Goal: Task Accomplishment & Management: Manage account settings

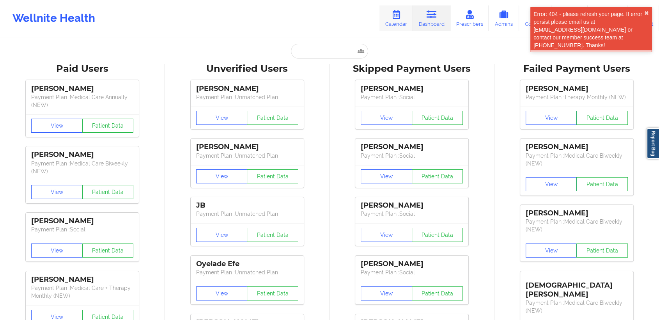
click at [387, 16] on link "Calendar" at bounding box center [396, 18] width 34 height 26
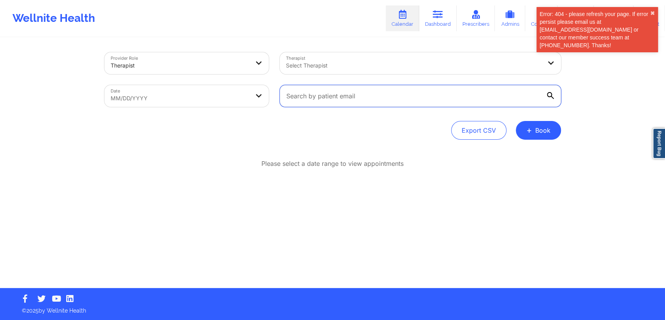
click at [380, 99] on input "text" at bounding box center [420, 96] width 281 height 22
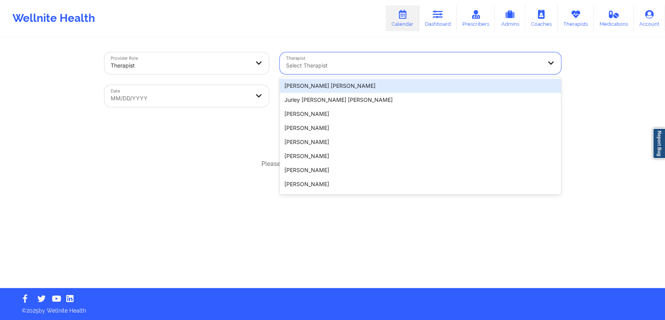
click at [417, 59] on div "Select Therapist" at bounding box center [411, 63] width 263 height 22
type input "t"
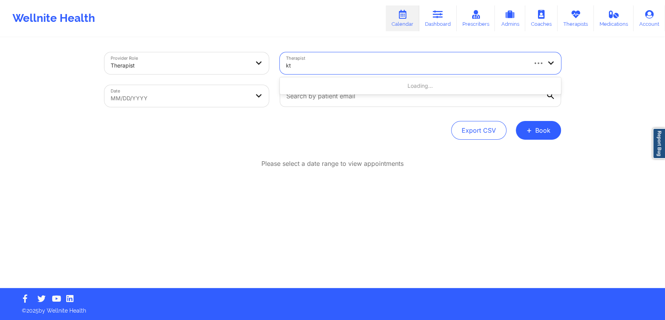
type input "kte"
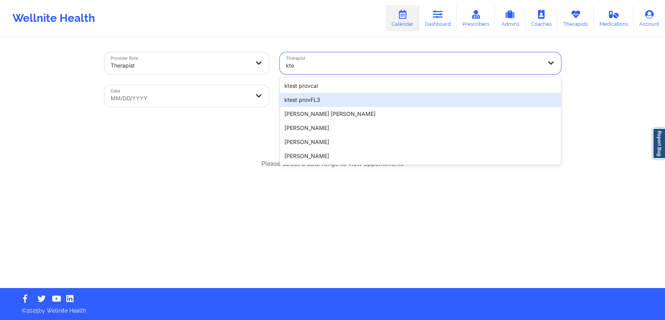
click at [385, 97] on div "ktest provFL3" at bounding box center [420, 100] width 281 height 14
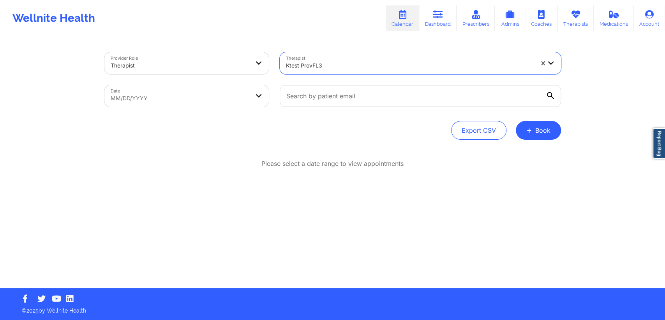
select select "2025-7"
select select "2025-8"
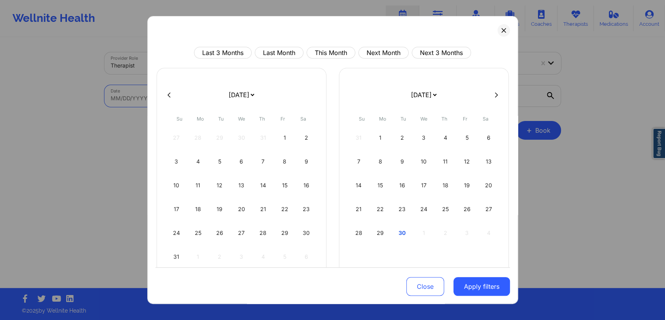
click at [179, 94] on body "Wellnite Health Calendar Dashboard Prescribers Admins Coaches Therapists Medica…" at bounding box center [332, 160] width 665 height 320
click at [265, 224] on div "28" at bounding box center [263, 233] width 20 height 22
select select "2025-7"
select select "2025-8"
select select "2025-7"
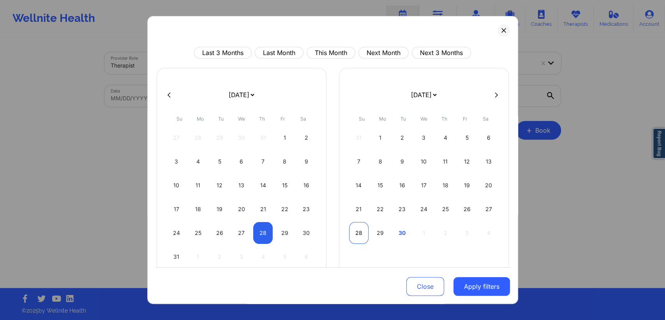
select select "2025-8"
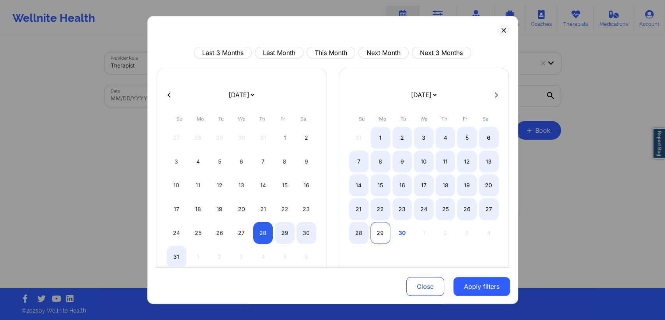
select select "2025-7"
select select "2025-8"
click at [371, 227] on div "29" at bounding box center [381, 233] width 20 height 22
select select "2025-7"
select select "2025-8"
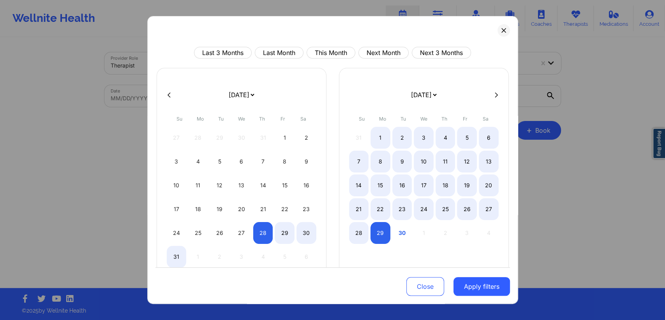
click at [495, 95] on icon at bounding box center [496, 95] width 3 height 6
select select "2025-8"
select select "2025-9"
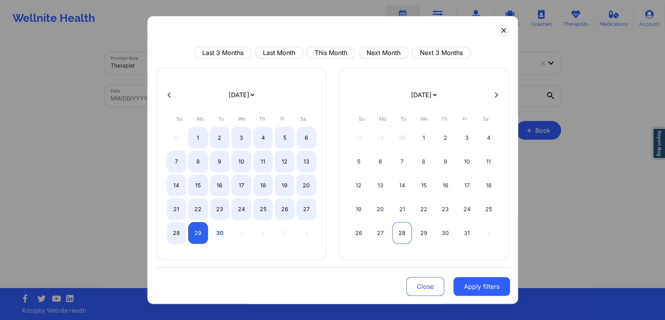
click at [406, 238] on div "28" at bounding box center [402, 233] width 20 height 22
select select "2025-9"
select select "2025-10"
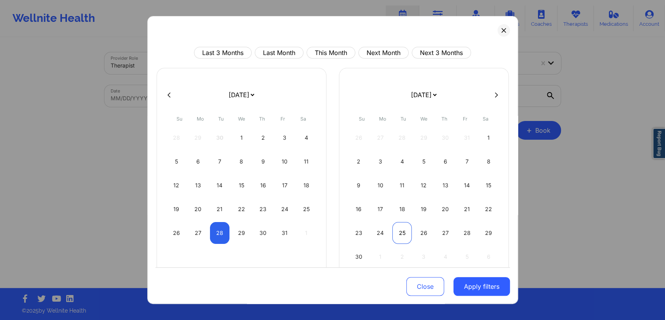
select select "2025-9"
select select "2025-10"
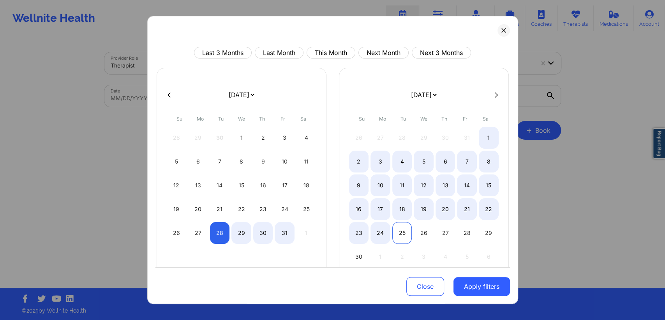
click at [404, 225] on div "25" at bounding box center [402, 233] width 20 height 22
select select "2025-9"
select select "2025-10"
click at [462, 276] on div "Close Apply filters" at bounding box center [332, 285] width 355 height 36
click at [468, 289] on button "Apply filters" at bounding box center [482, 286] width 57 height 19
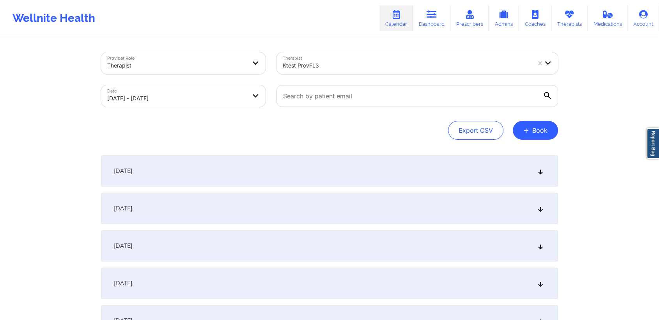
click at [348, 169] on div "[DATE]" at bounding box center [329, 170] width 457 height 31
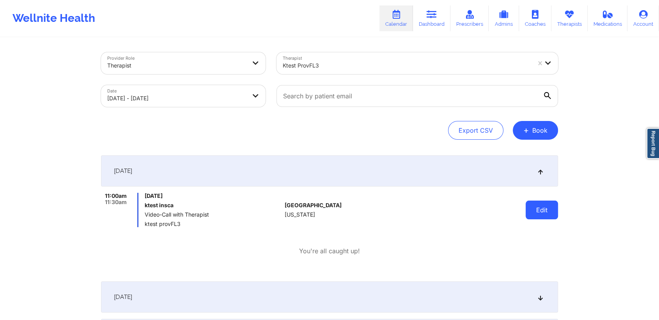
click at [540, 212] on button "Edit" at bounding box center [541, 209] width 32 height 19
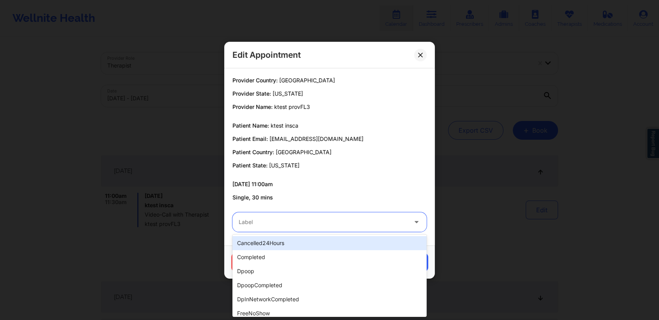
click at [358, 225] on div at bounding box center [322, 221] width 168 height 9
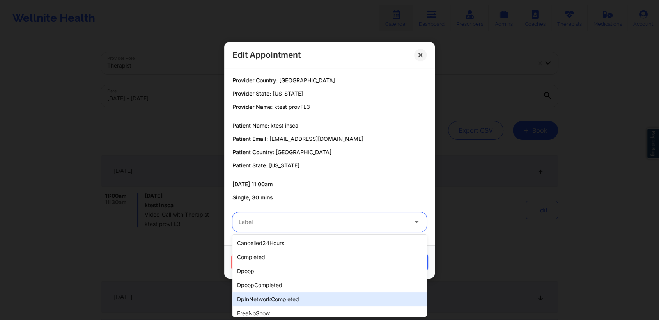
click at [309, 292] on div "dpInNetworkCompleted" at bounding box center [329, 299] width 194 height 14
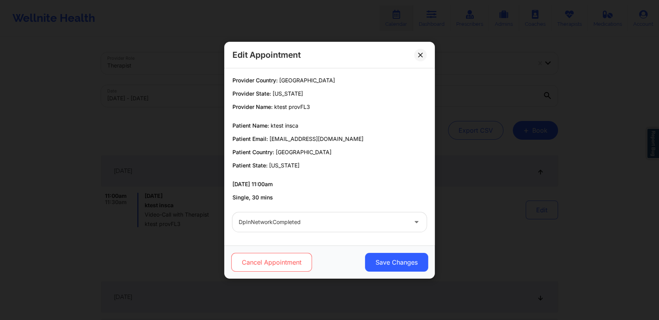
click at [297, 267] on button "Cancel Appointment" at bounding box center [271, 262] width 81 height 19
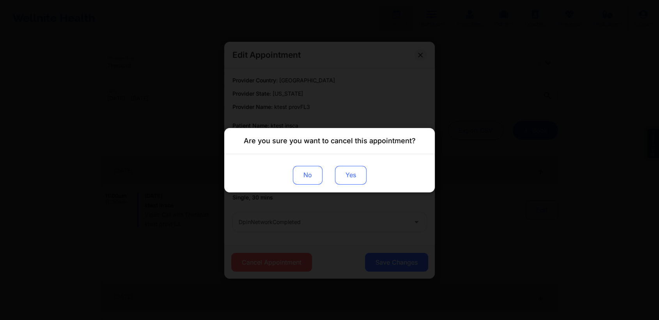
click at [361, 173] on button "Yes" at bounding box center [351, 174] width 32 height 19
